Goal: Check status: Check status

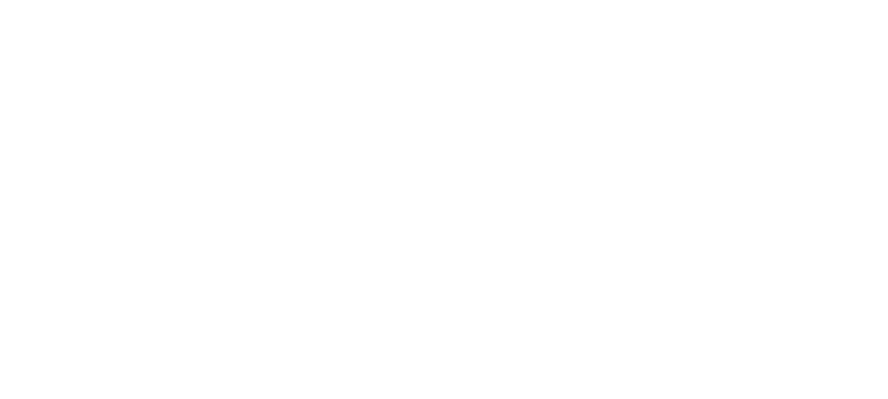
select select
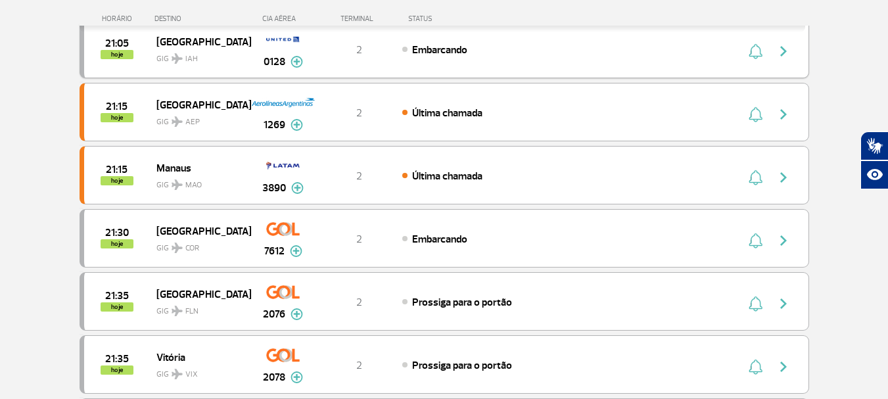
scroll to position [526, 0]
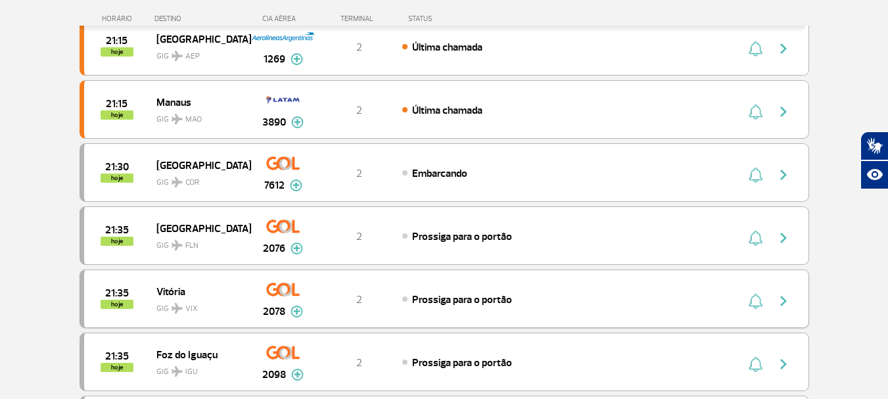
click at [780, 302] on img "button" at bounding box center [784, 301] width 16 height 16
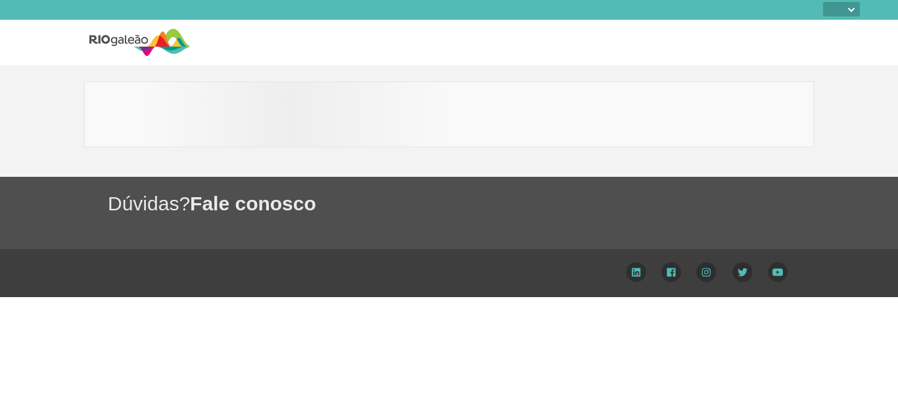
select select
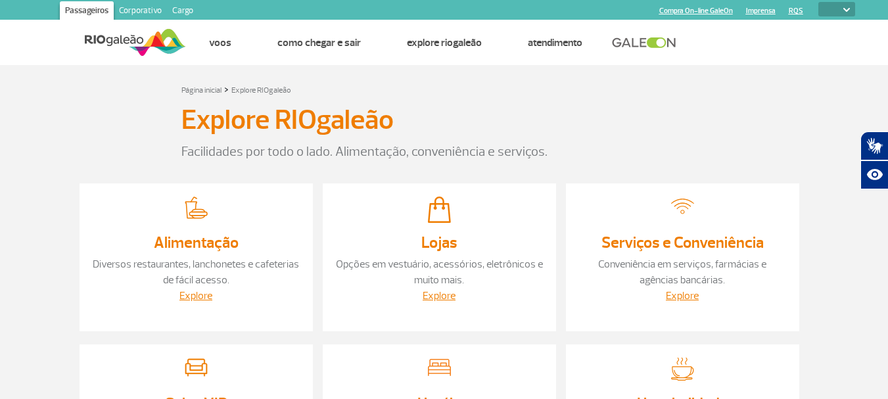
click at [536, 101] on div "Explore RIOgaleão Facilidades por todo o lado. Alimentação, conveniência e serv…" at bounding box center [445, 129] width 730 height 64
